Goal: Find specific fact: Find specific fact

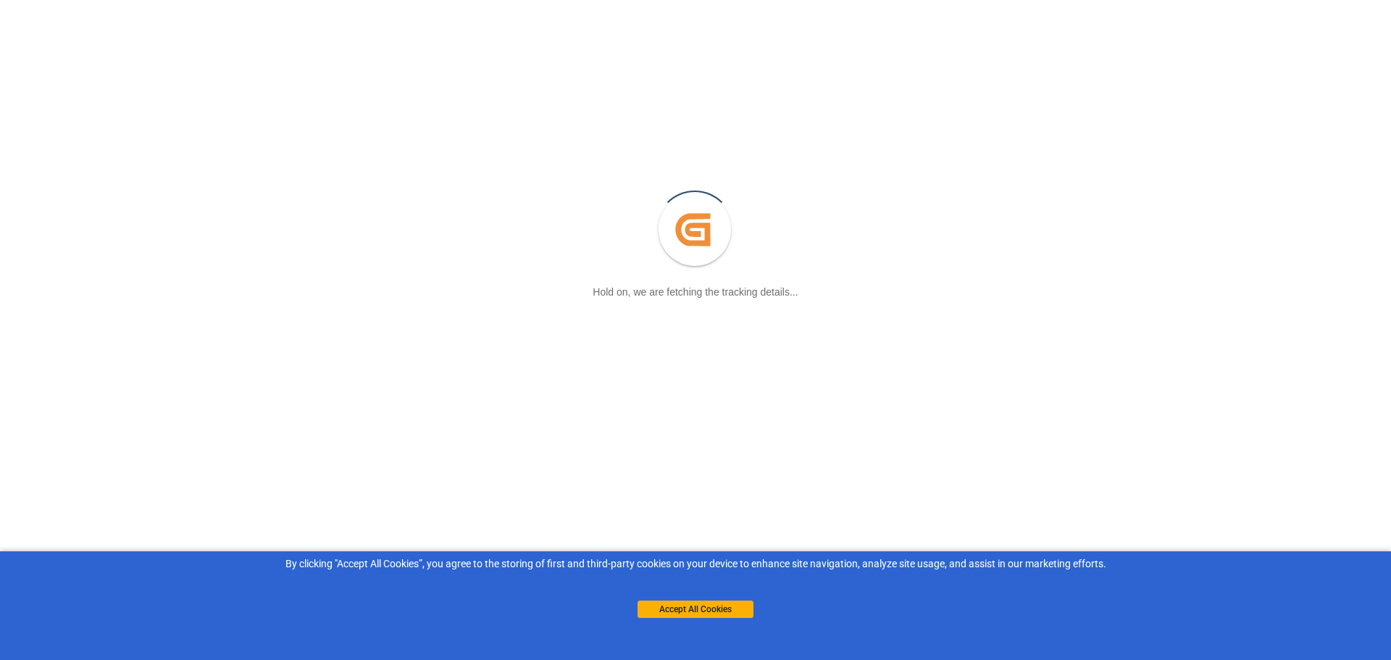
drag, startPoint x: 690, startPoint y: 608, endPoint x: 691, endPoint y: 601, distance: 7.4
click at [690, 608] on button "Accept All Cookies" at bounding box center [695, 608] width 116 height 17
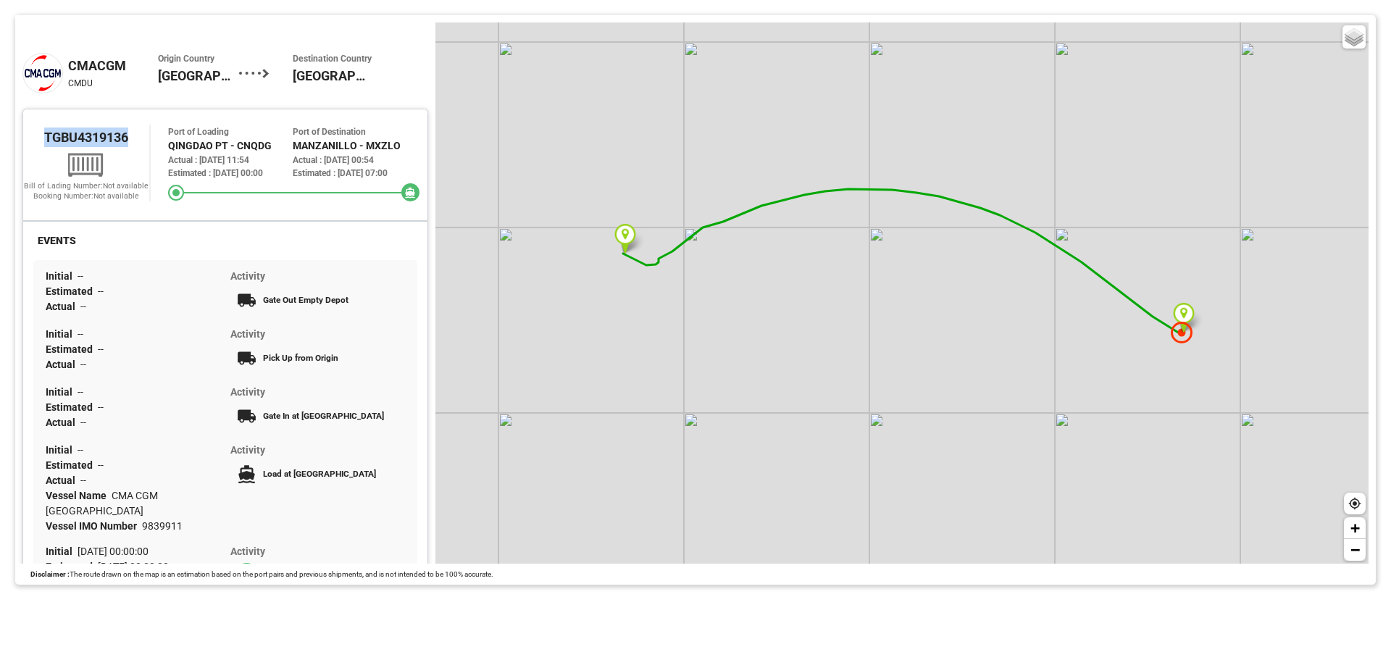
drag, startPoint x: 127, startPoint y: 142, endPoint x: 45, endPoint y: 141, distance: 82.6
click at [45, 141] on span "TGBU4319136" at bounding box center [86, 137] width 84 height 15
copy span "TGBU4319136"
